Goal: Task Accomplishment & Management: Use online tool/utility

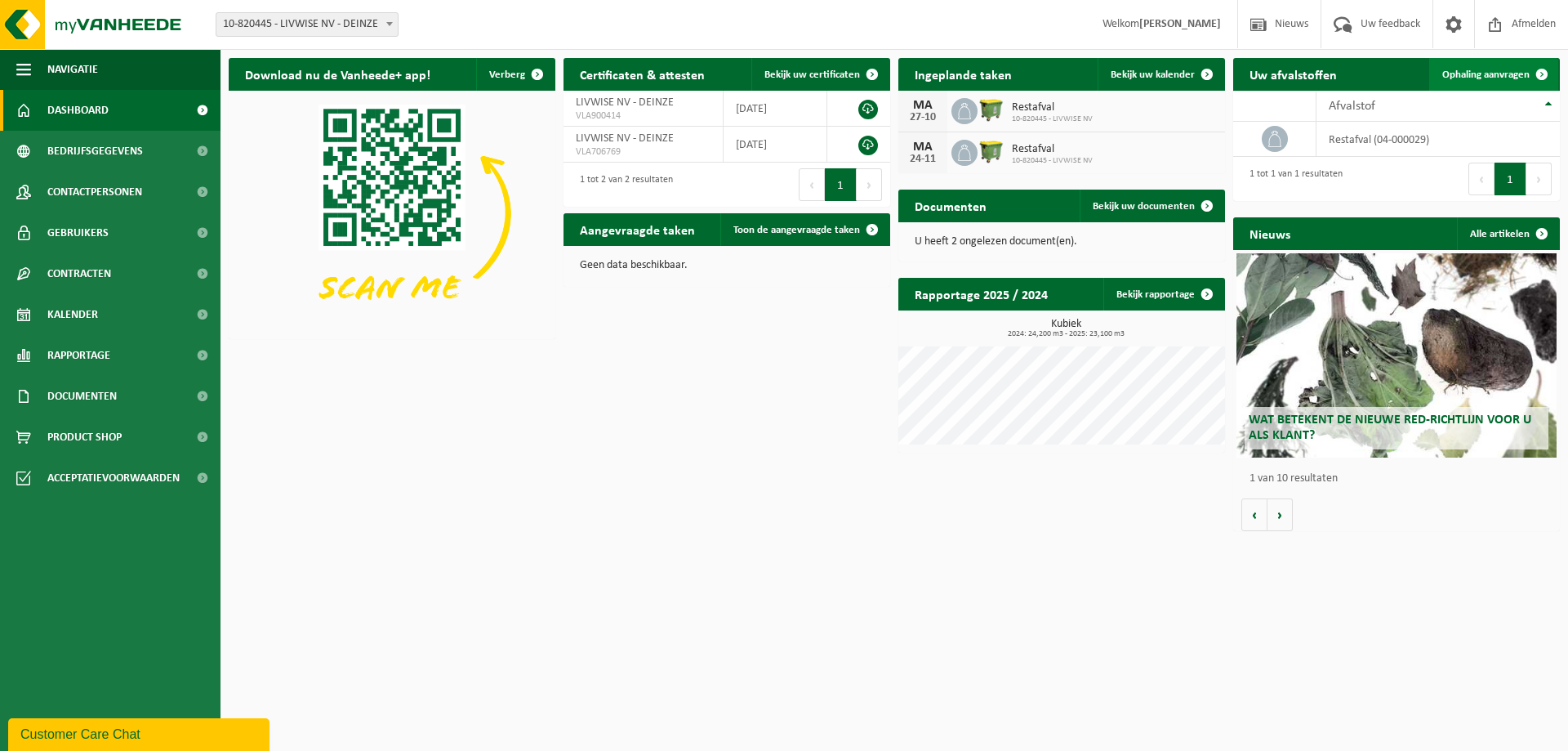
click at [1488, 72] on span "Ophaling aanvragen" at bounding box center [1486, 74] width 88 height 11
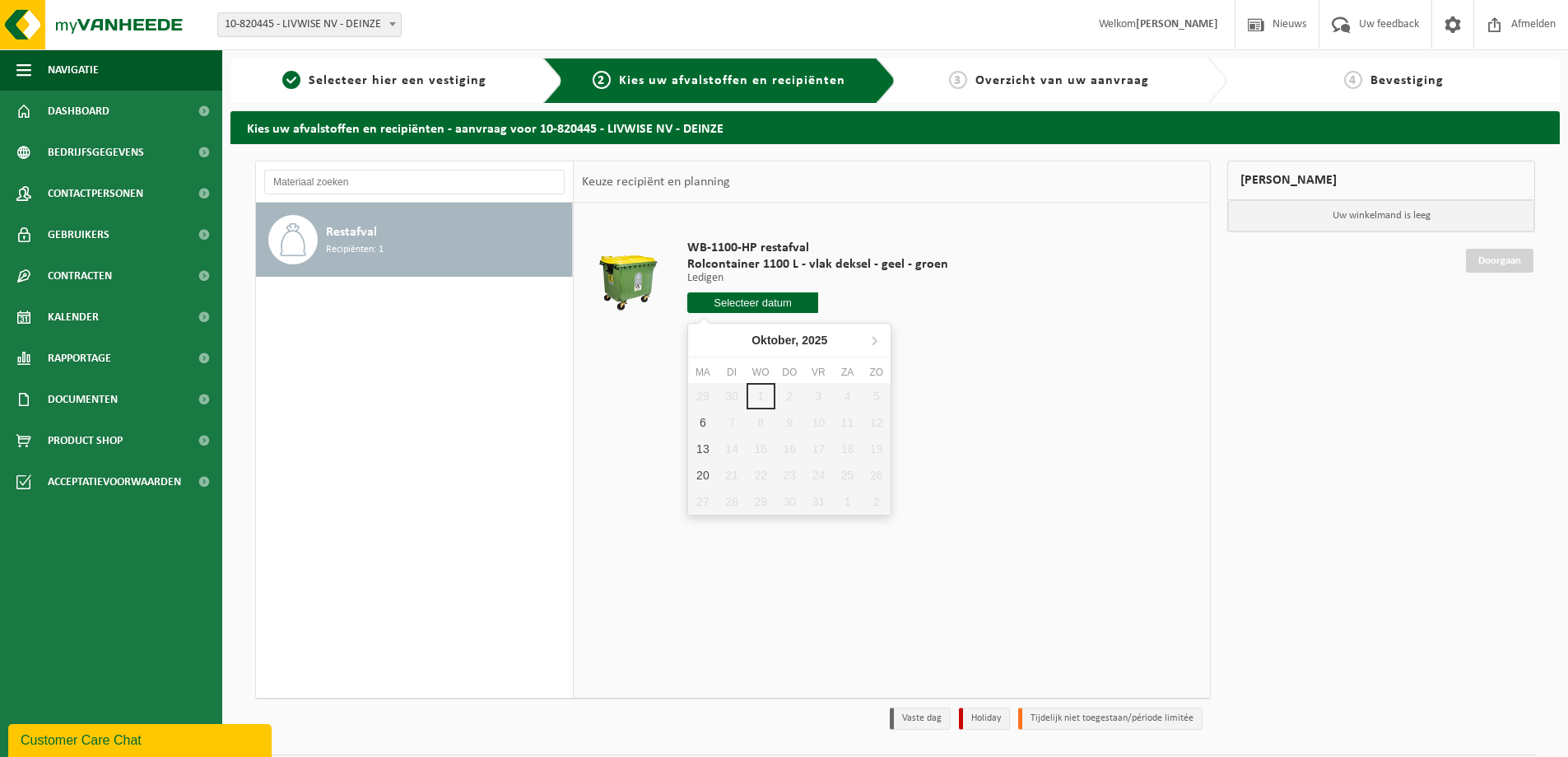
click at [751, 304] on input "text" at bounding box center [752, 302] width 131 height 21
click at [703, 419] on div "6" at bounding box center [702, 423] width 29 height 27
type input "Van [DATE]"
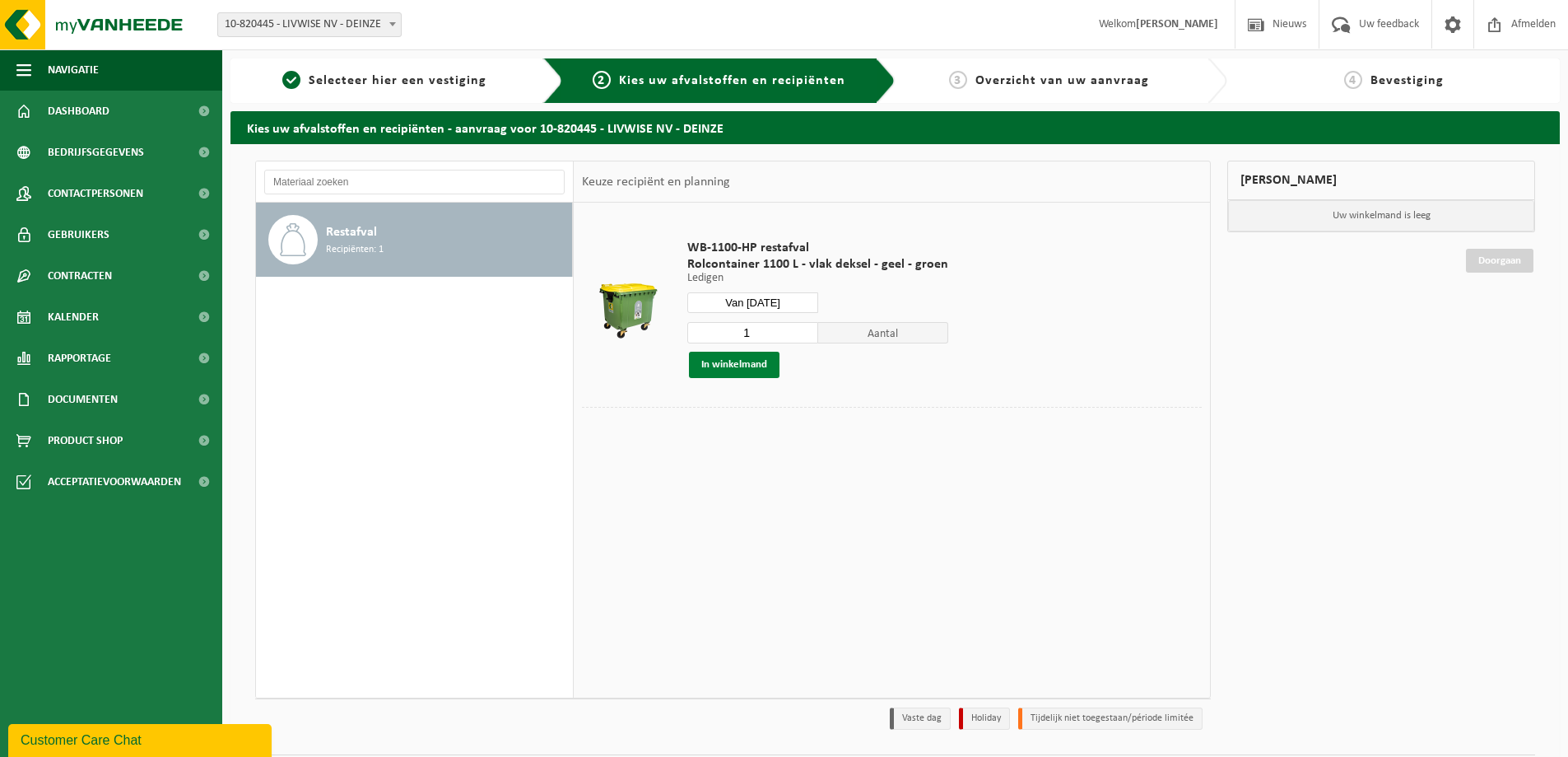
click at [718, 360] on button "In winkelmand" at bounding box center [735, 365] width 91 height 27
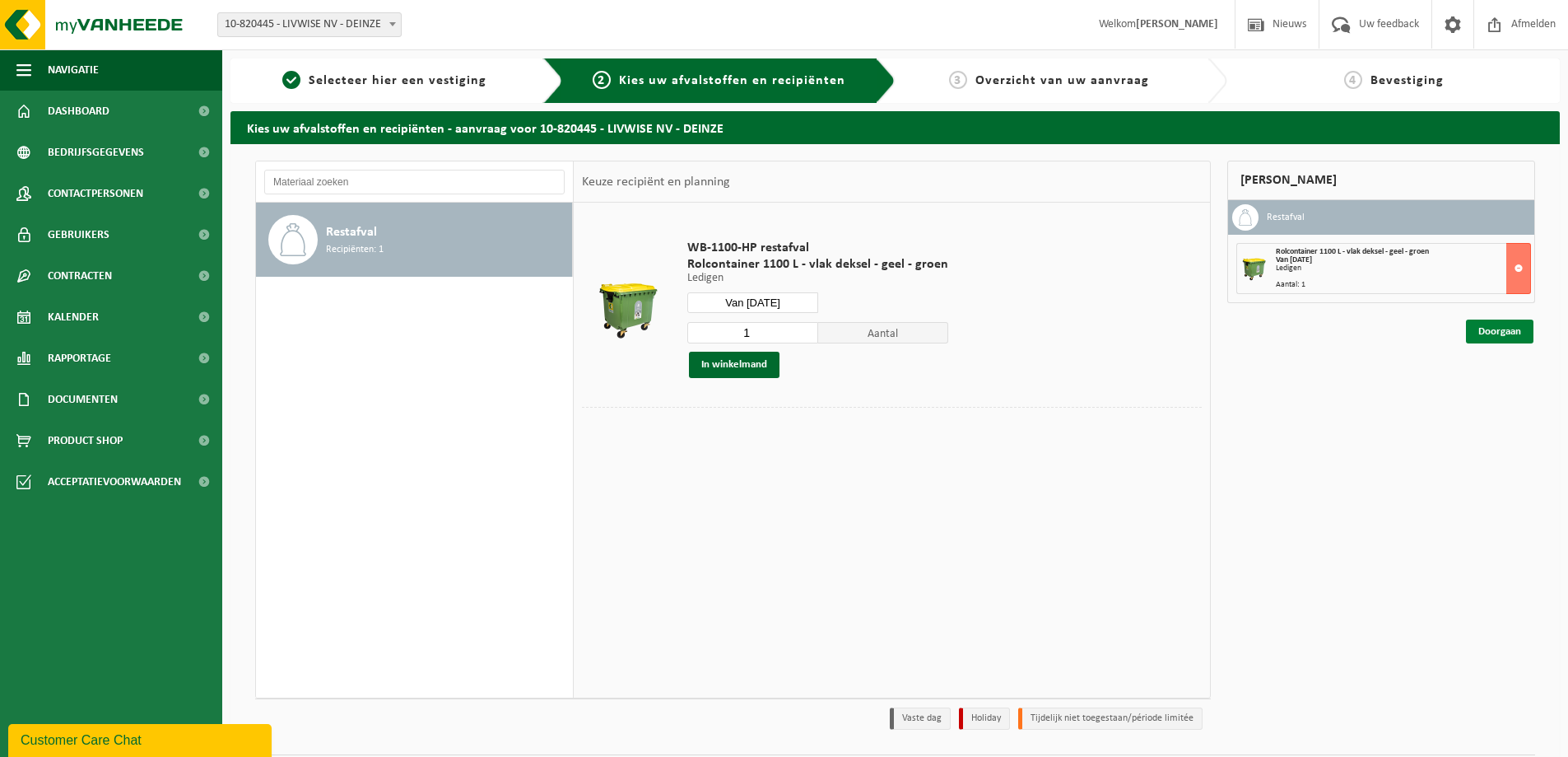
click at [1495, 328] on link "Doorgaan" at bounding box center [1500, 331] width 68 height 24
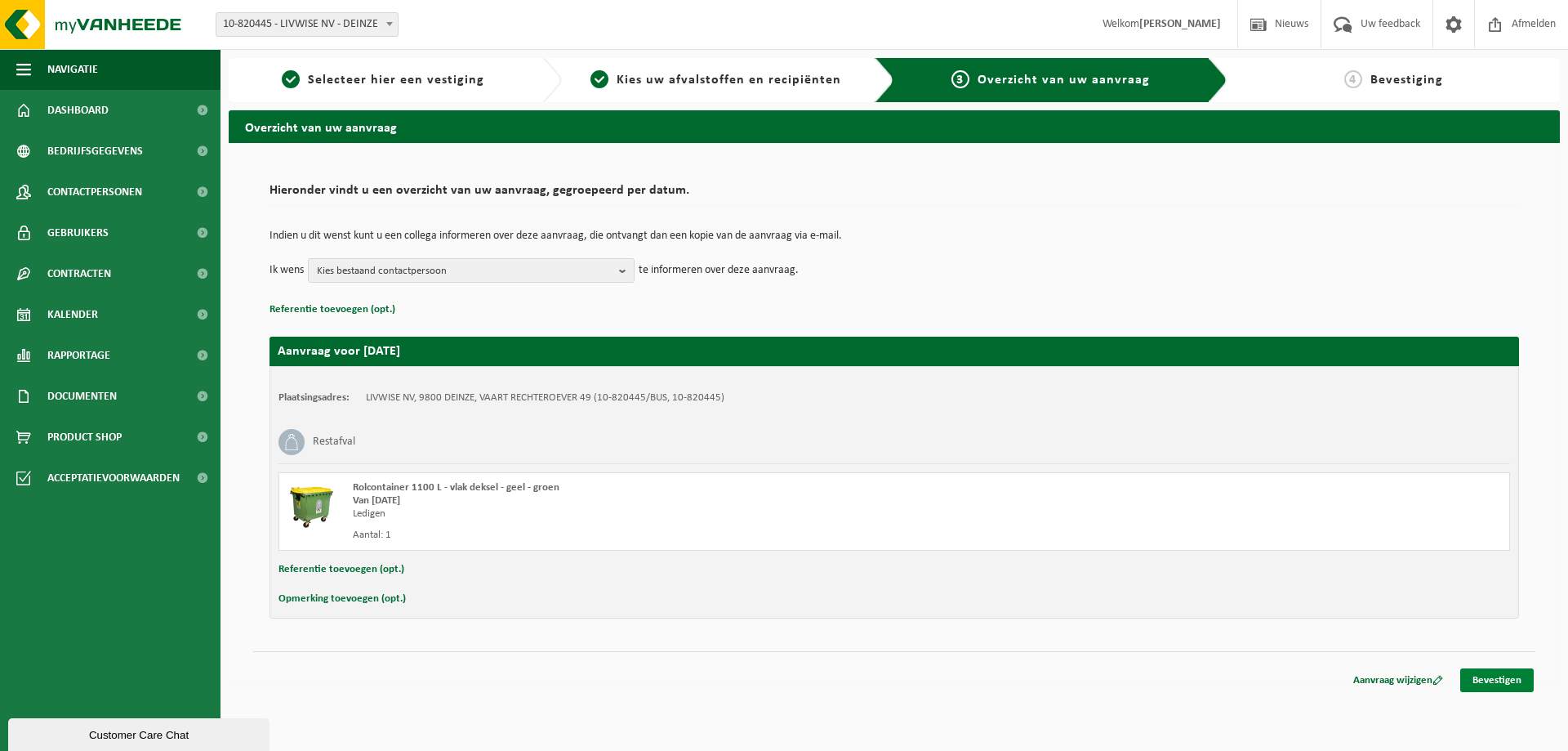
click at [1488, 683] on link "Bevestigen" at bounding box center [1496, 679] width 73 height 24
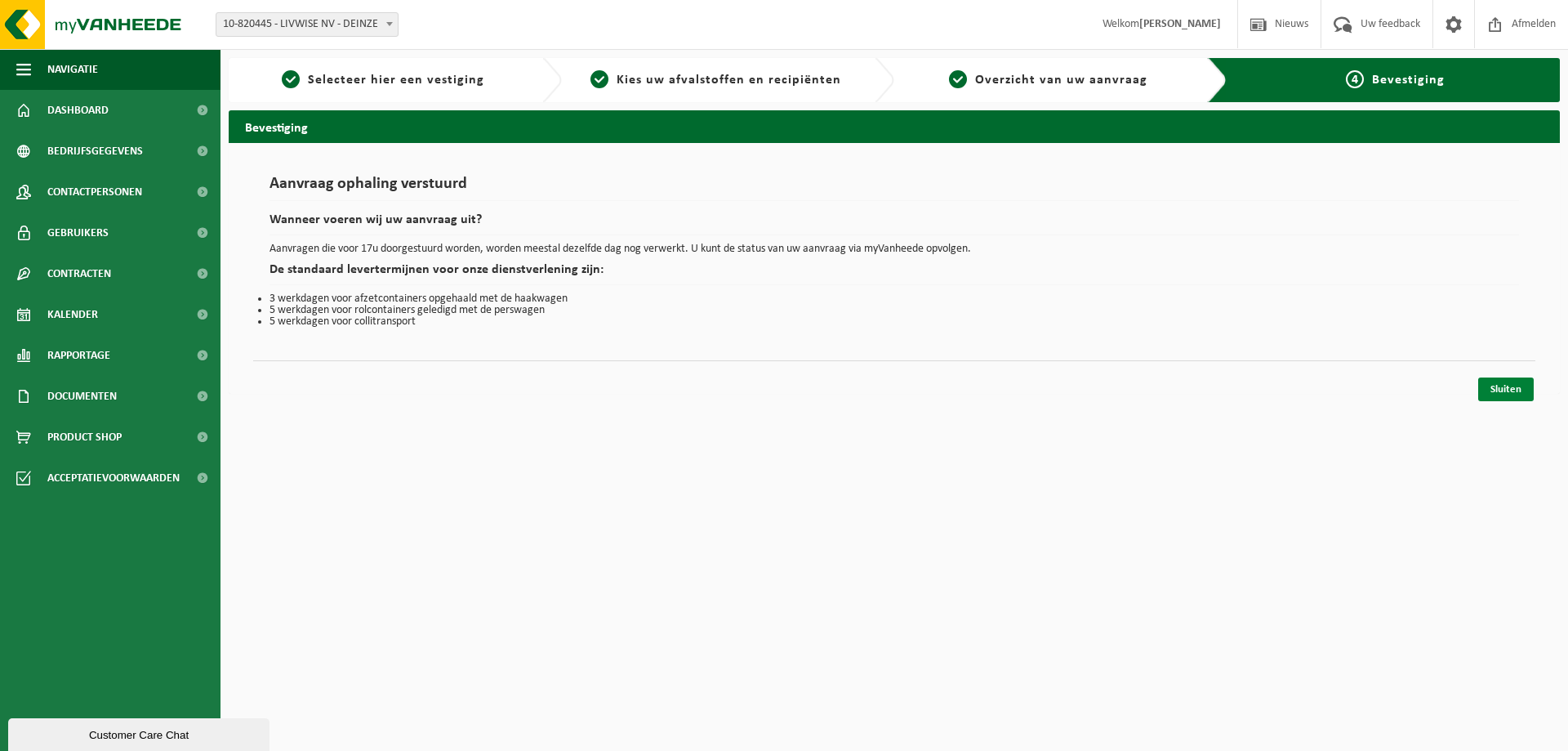
click at [1491, 382] on link "Sluiten" at bounding box center [1505, 389] width 56 height 24
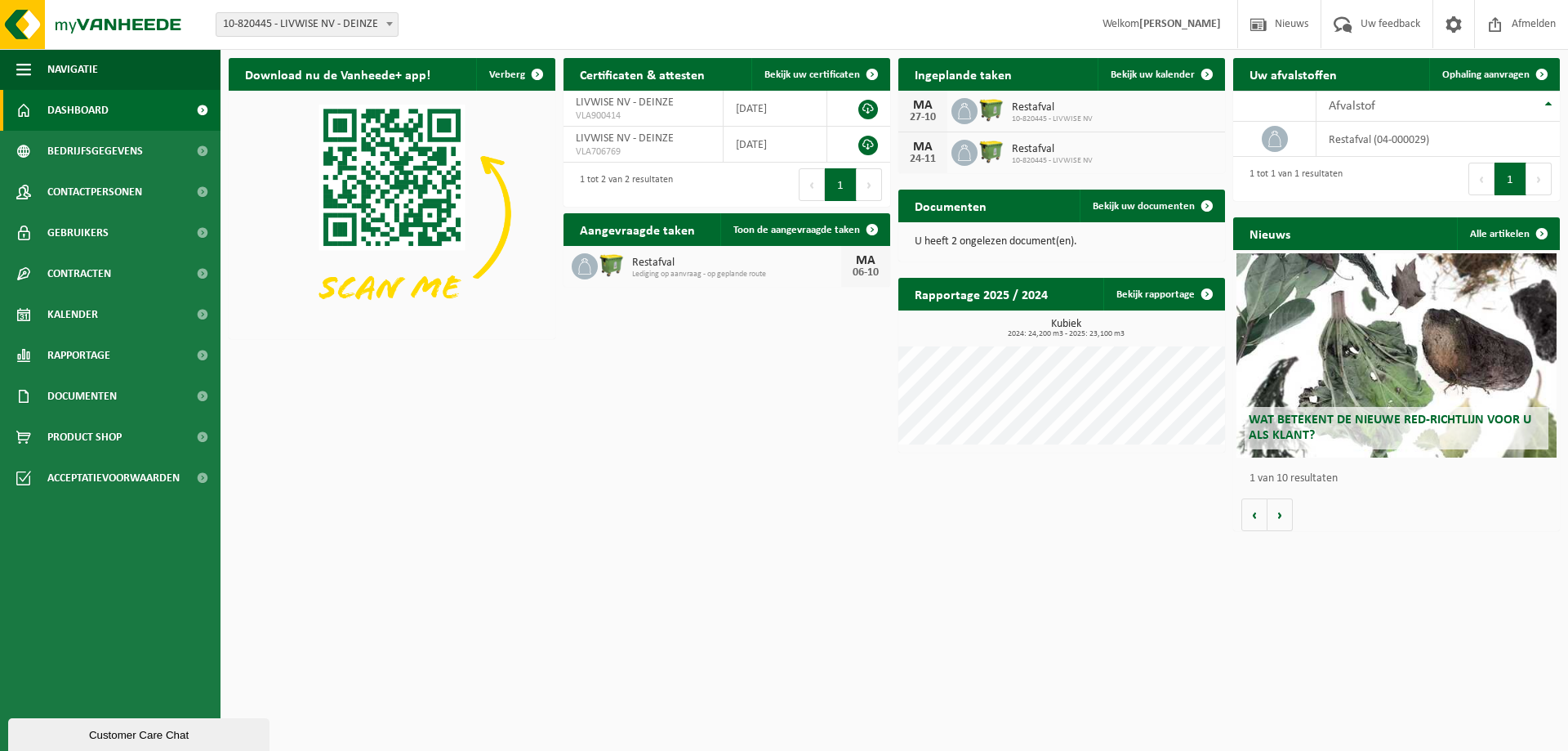
click at [970, 74] on h2 "Ingeplande taken" at bounding box center [963, 74] width 130 height 32
click at [1148, 70] on span "Bekijk uw kalender" at bounding box center [1152, 74] width 84 height 11
